Goal: Information Seeking & Learning: Learn about a topic

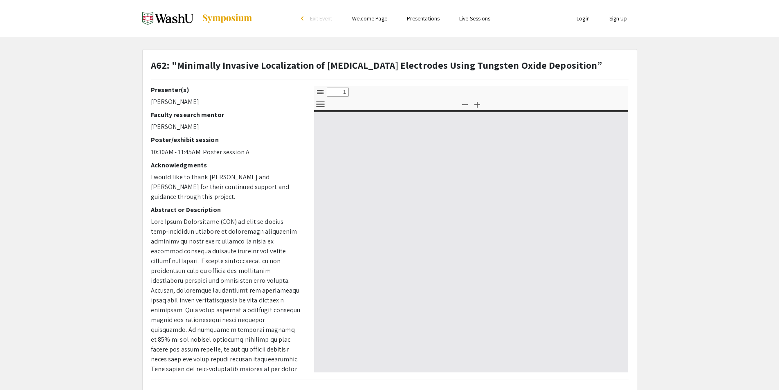
select select "custom"
type input "0"
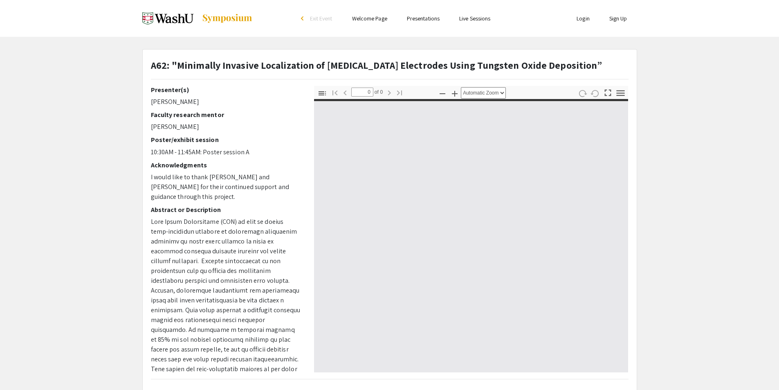
select select "custom"
type input "1"
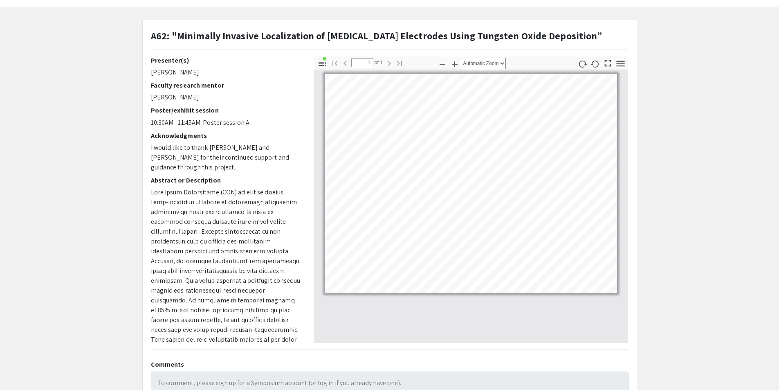
scroll to position [41, 0]
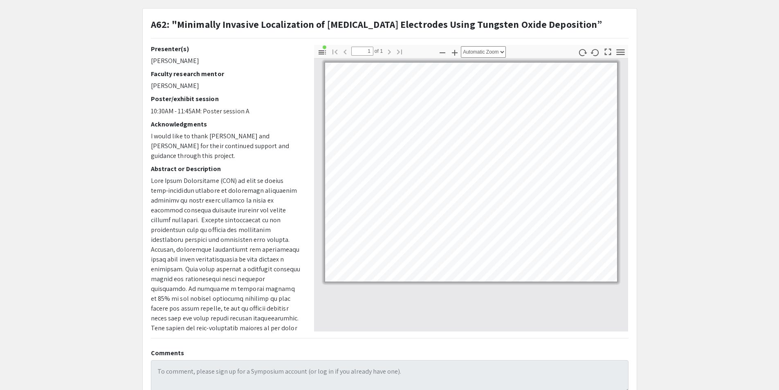
select select "page-width"
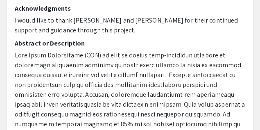
scroll to position [177, 0]
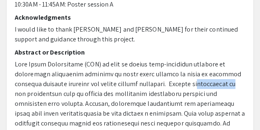
drag, startPoint x: 206, startPoint y: 82, endPoint x: 174, endPoint y: 85, distance: 31.7
click at [249, 44] on div "Presenter(s) [PERSON_NAME] Faculty research mentor [PERSON_NAME] Poster/exhibit…" at bounding box center [130, 80] width 243 height 285
drag, startPoint x: 254, startPoint y: 43, endPoint x: 235, endPoint y: 47, distance: 19.2
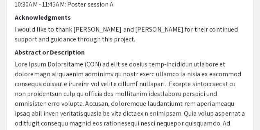
click at [170, 51] on h2 "Abstract or Description" at bounding box center [130, 52] width 230 height 8
click at [74, 51] on h2 "Abstract or Description" at bounding box center [130, 52] width 230 height 8
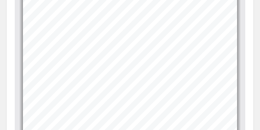
scroll to position [395, 0]
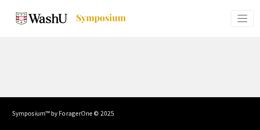
select select "custom"
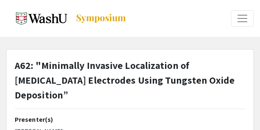
type input "0"
select select "custom"
type input "1"
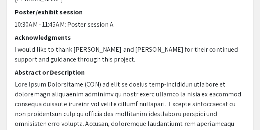
select select "page-width"
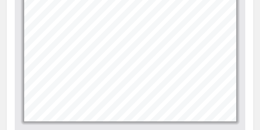
scroll to position [463, 0]
